Goal: Communication & Community: Ask a question

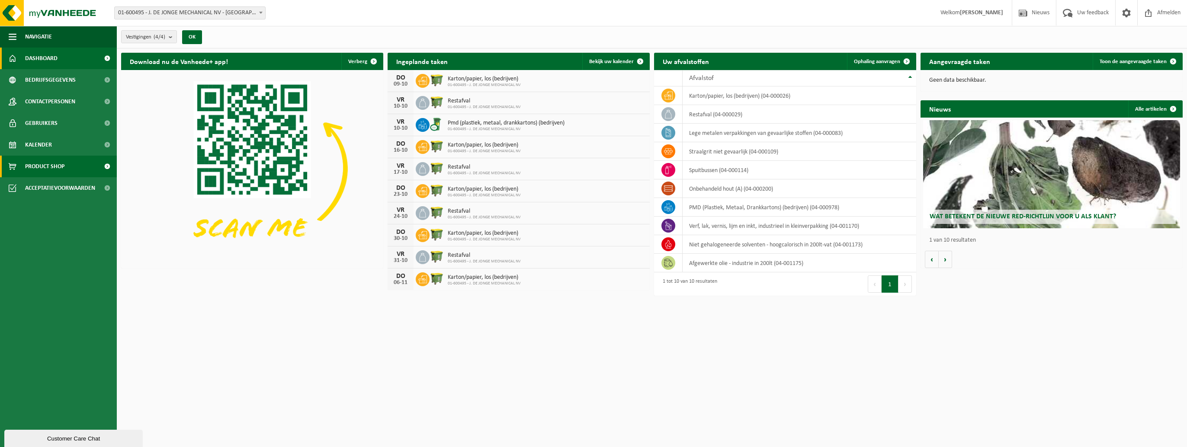
click at [43, 166] on span "Product Shop" at bounding box center [44, 167] width 39 height 22
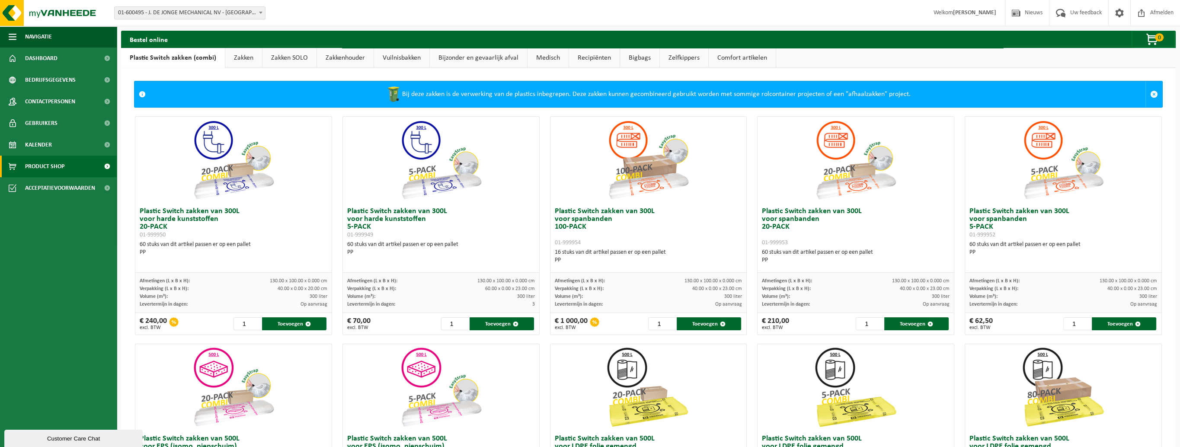
click at [417, 57] on link "Vuilnisbakken" at bounding box center [401, 58] width 55 height 20
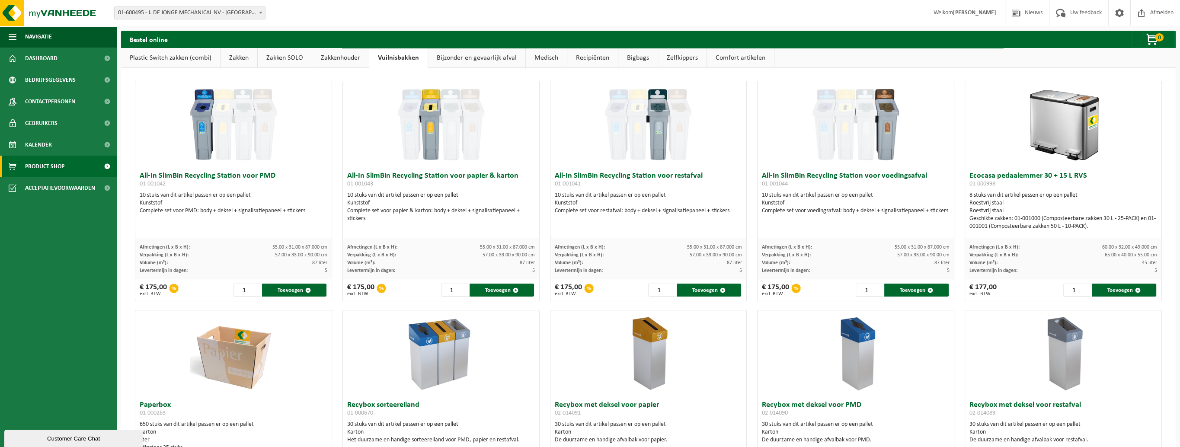
click at [463, 59] on link "Bijzonder en gevaarlijk afval" at bounding box center [476, 58] width 97 height 20
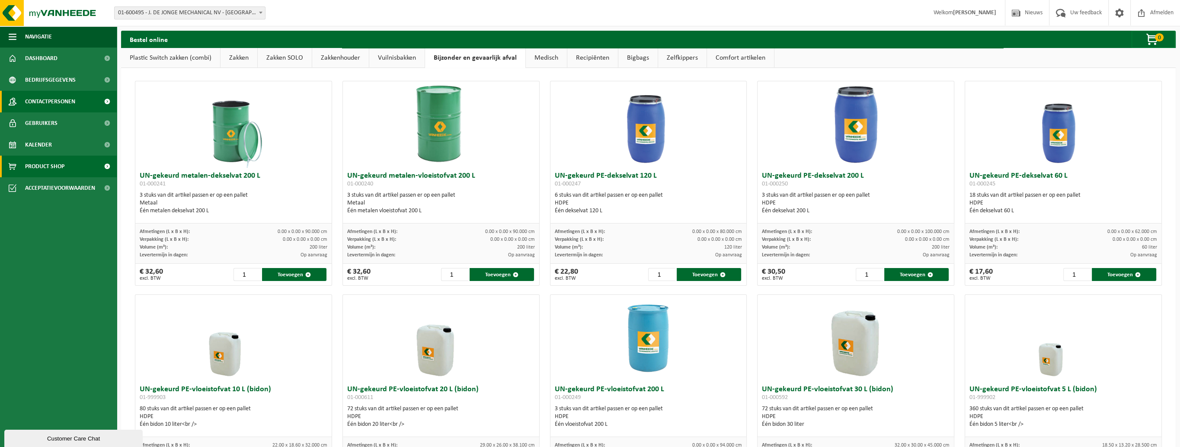
click at [50, 101] on span "Contactpersonen" at bounding box center [50, 102] width 50 height 22
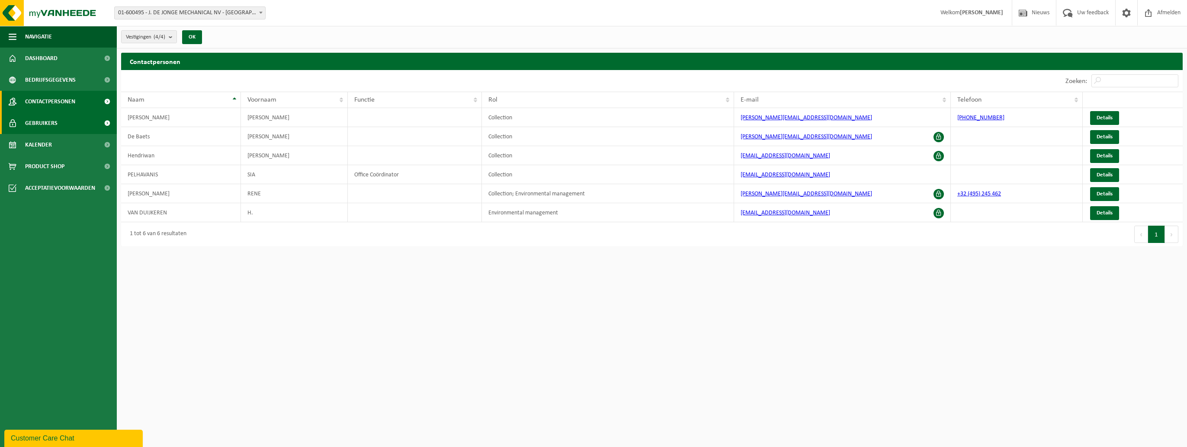
click at [39, 123] on span "Gebruikers" at bounding box center [41, 123] width 32 height 22
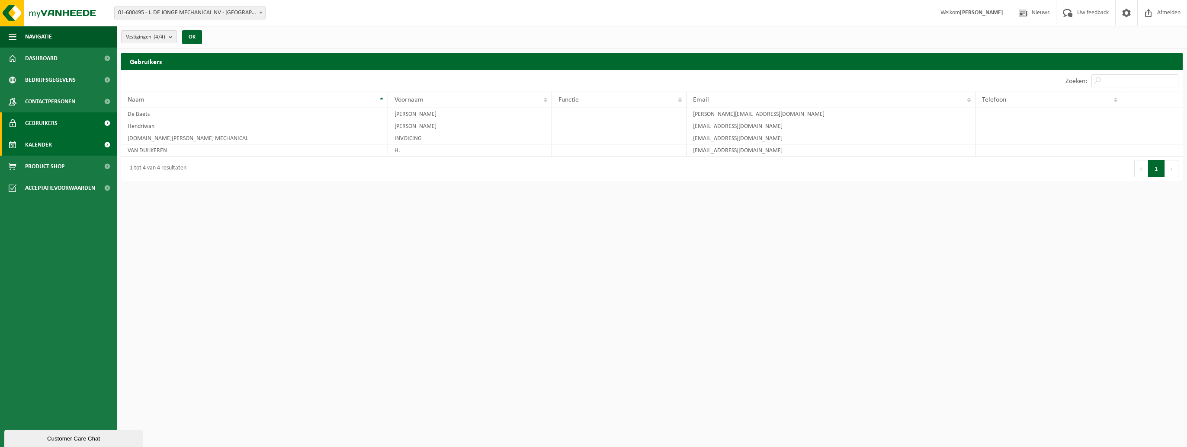
click at [38, 148] on span "Kalender" at bounding box center [38, 145] width 27 height 22
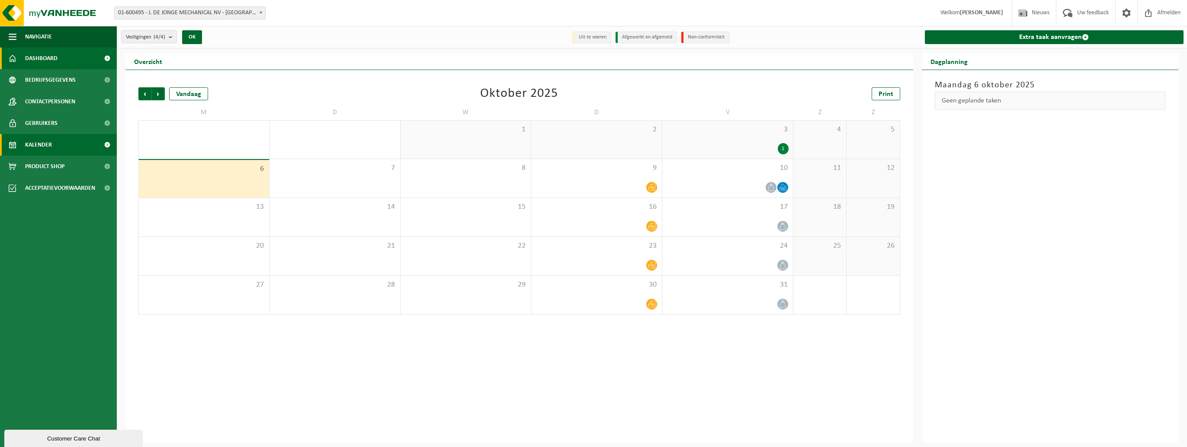
click at [55, 56] on span "Dashboard" at bounding box center [41, 59] width 32 height 22
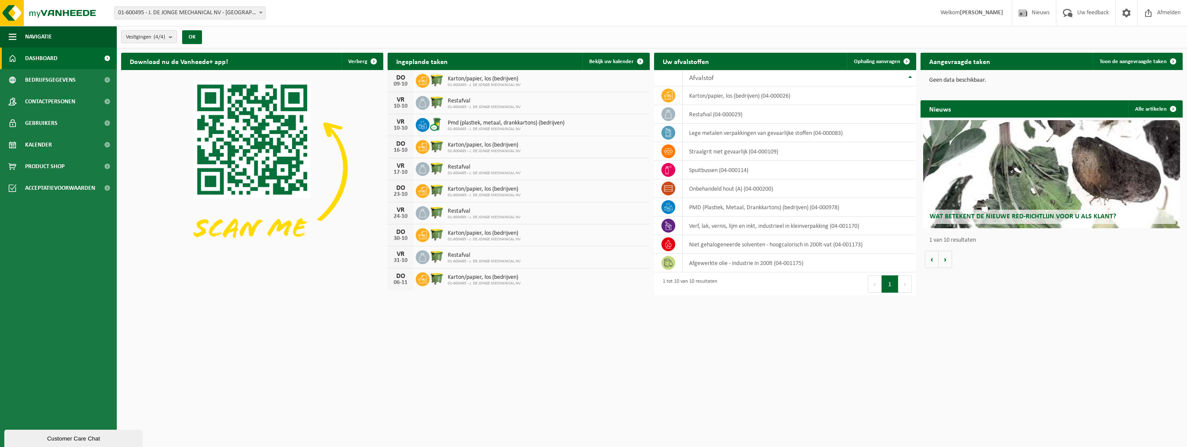
click at [45, 437] on div "Customer Care Chat" at bounding box center [73, 439] width 125 height 6
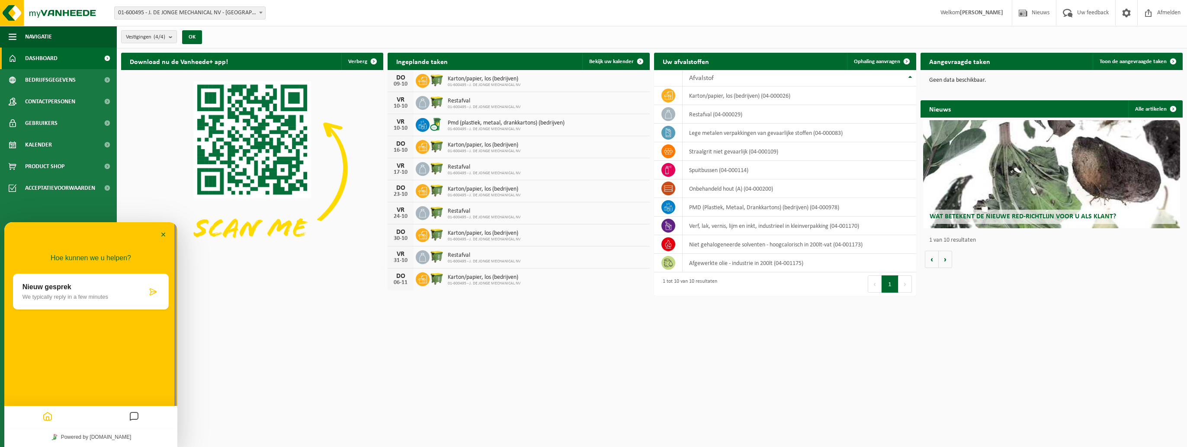
click at [134, 419] on icon "Messages" at bounding box center [134, 417] width 10 height 17
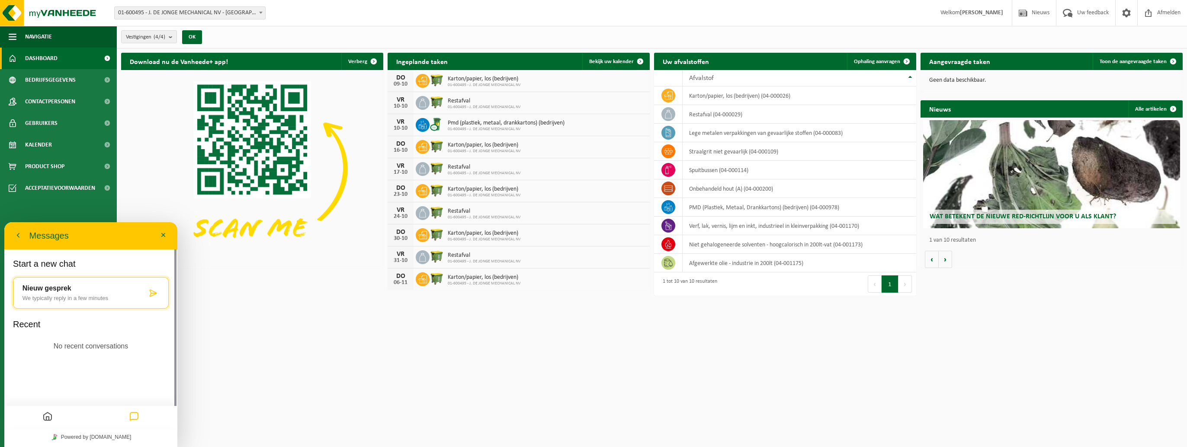
click at [58, 295] on p "We typically reply in a few minutes" at bounding box center [84, 298] width 125 height 6
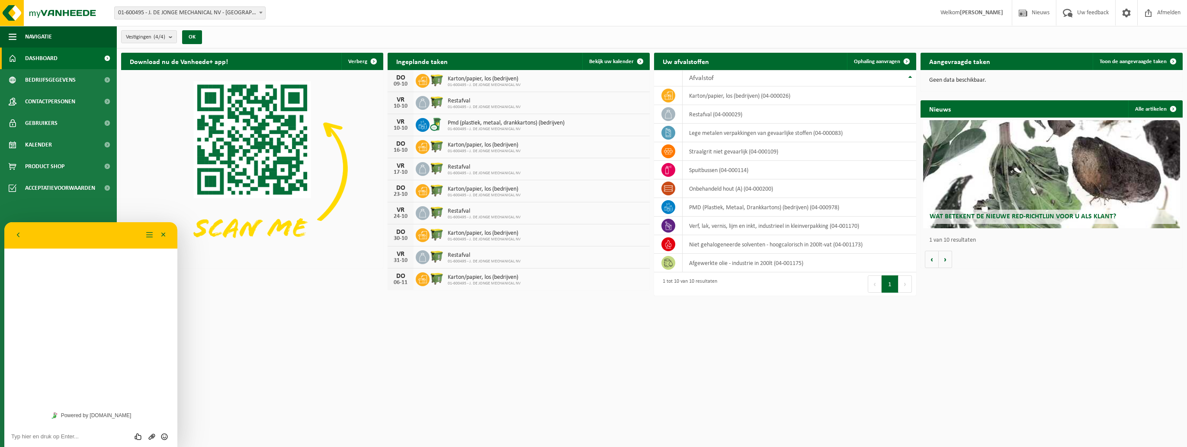
click at [48, 442] on div "Beoordeel deze chat Upload bestand Emoji invoeren" at bounding box center [90, 437] width 173 height 22
click at [49, 437] on textarea at bounding box center [90, 436] width 159 height 7
type textarea "Goedemorgen, Kan ik een container bestellen voor papier. We verhuizen deze maan…"
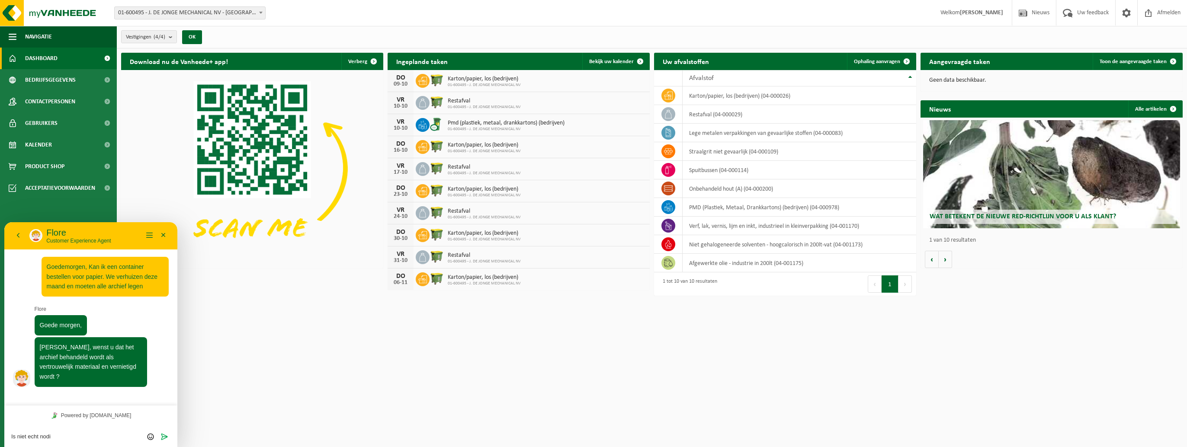
type textarea "Is niet echt nodig"
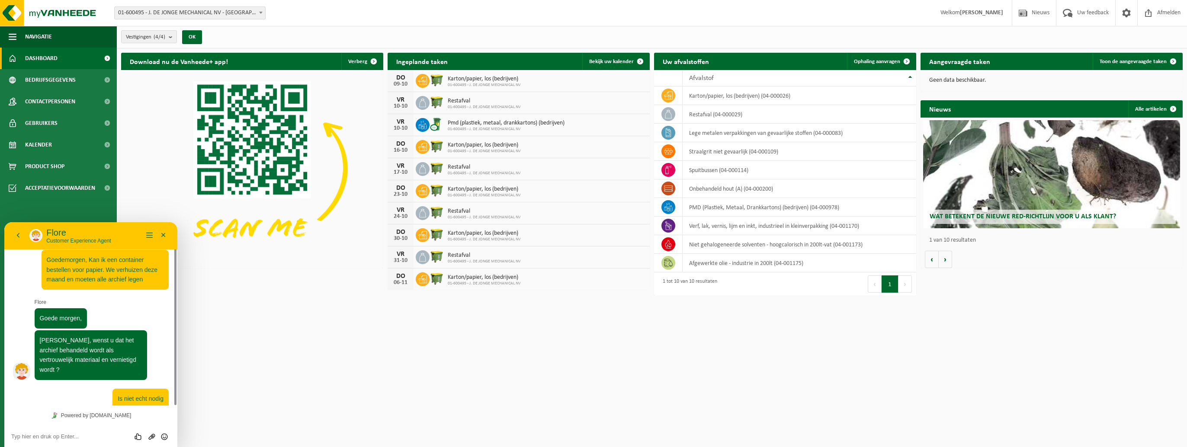
click at [85, 442] on div "Beoordeel deze chat Upload bestand Emoji invoeren" at bounding box center [90, 437] width 173 height 22
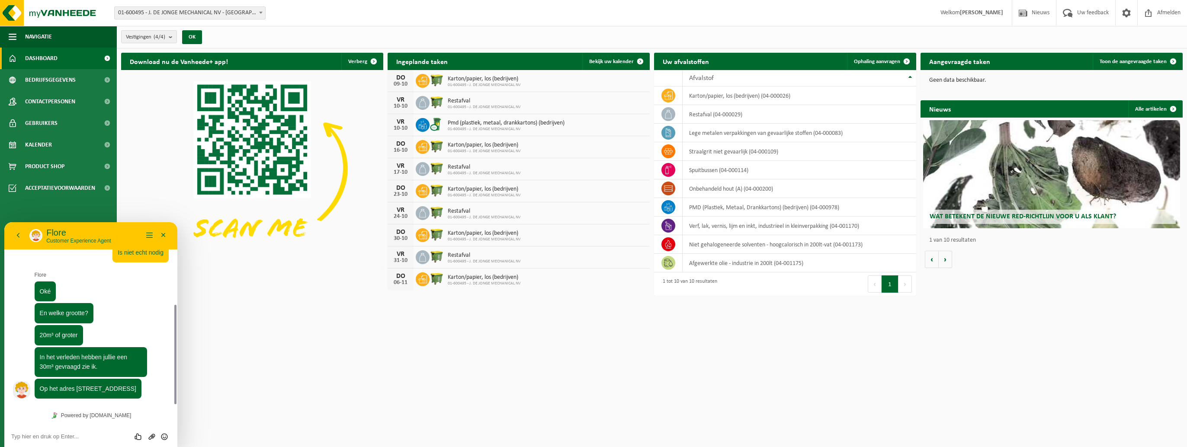
scroll to position [153, 0]
click at [63, 435] on textarea at bounding box center [90, 436] width 159 height 7
type textarea "Euh, neem die van 20"
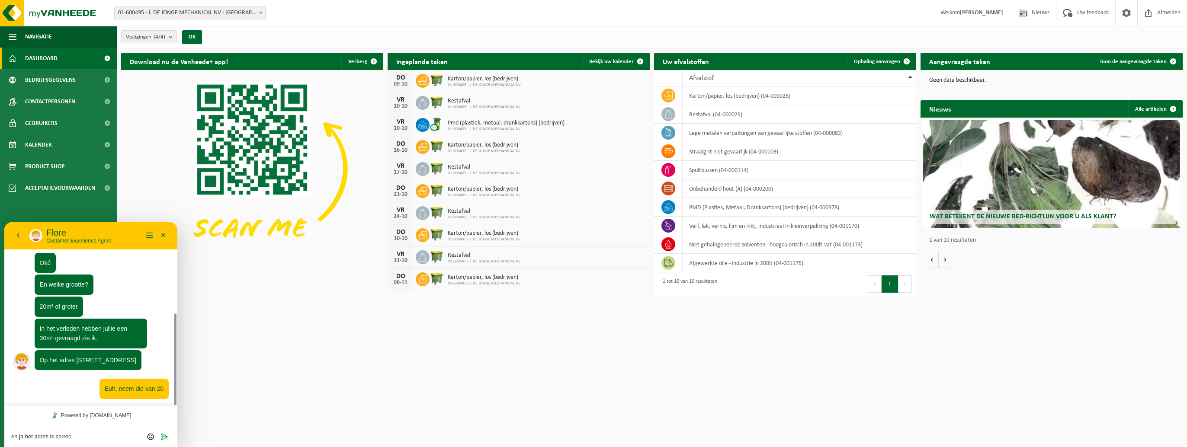
type textarea "en ja het adres is correct"
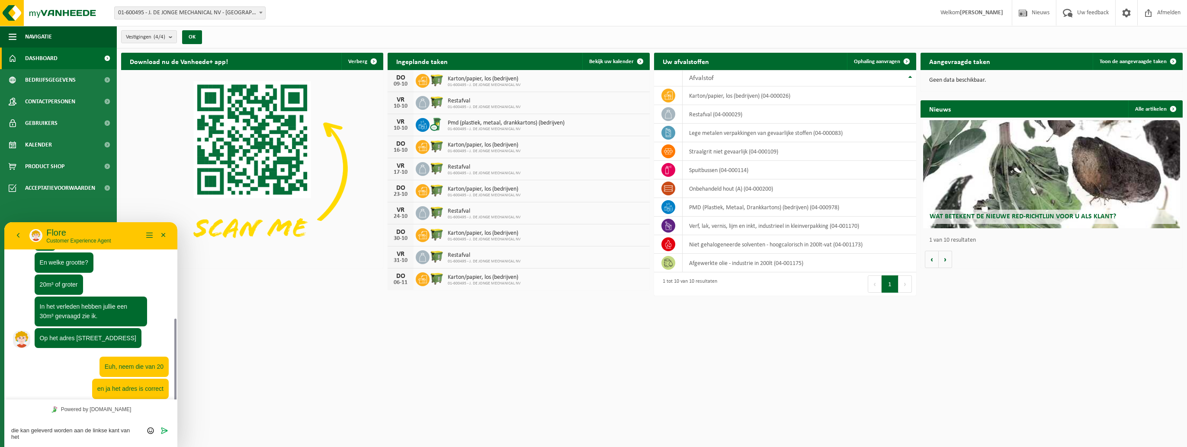
scroll to position [210, 0]
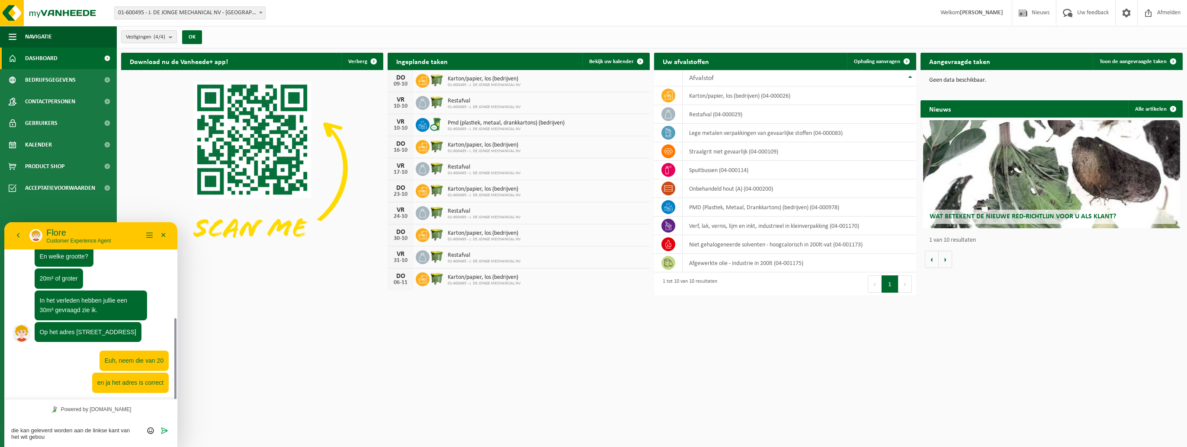
type textarea "die kan geleverd worden aan de linkse kant van het wit gebouw"
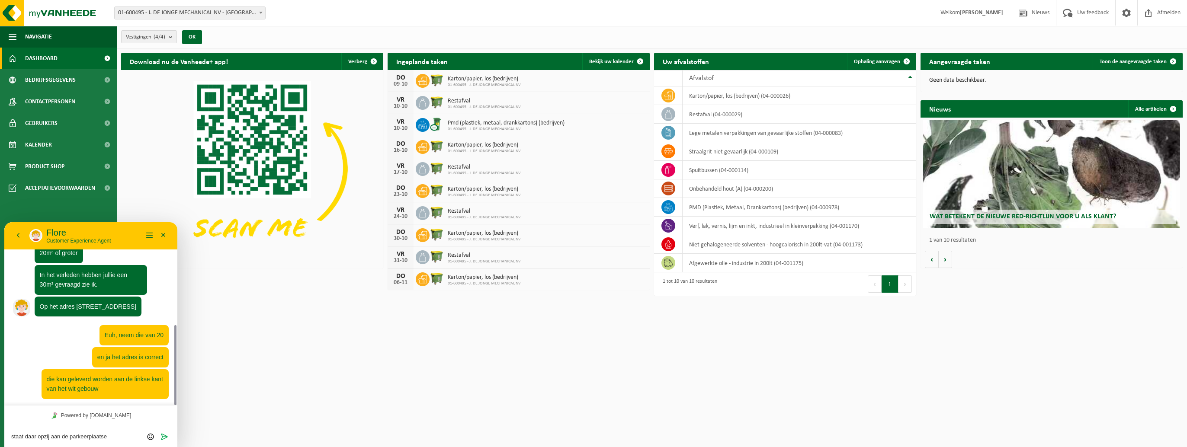
type textarea "staat daar opzij aan de parkeerplaatsen"
